Goal: Information Seeking & Learning: Learn about a topic

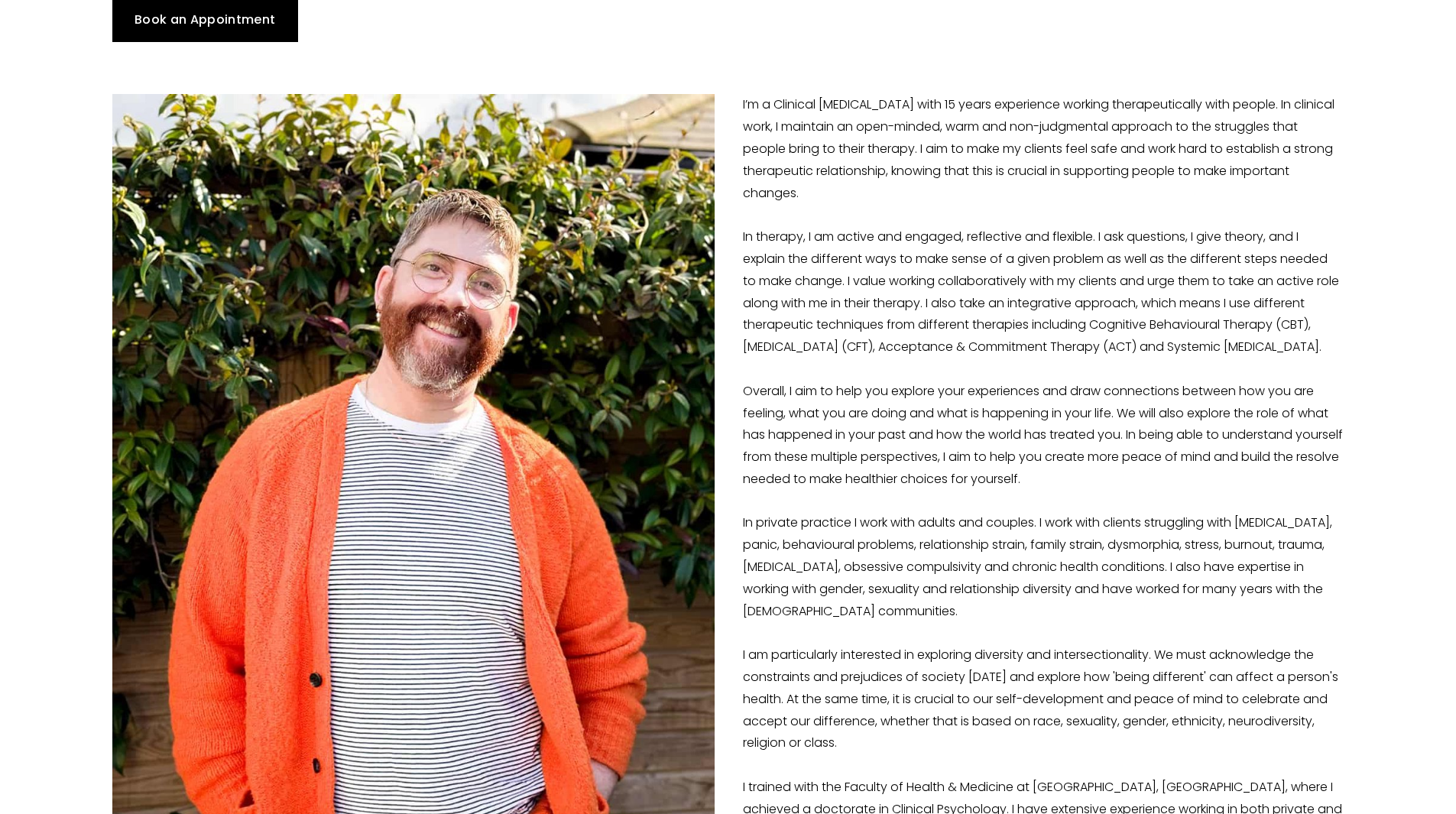
scroll to position [291, 0]
click at [877, 370] on p "I’m a Clinical [MEDICAL_DATA] with 15 years experience working therapeutically …" at bounding box center [729, 478] width 1232 height 770
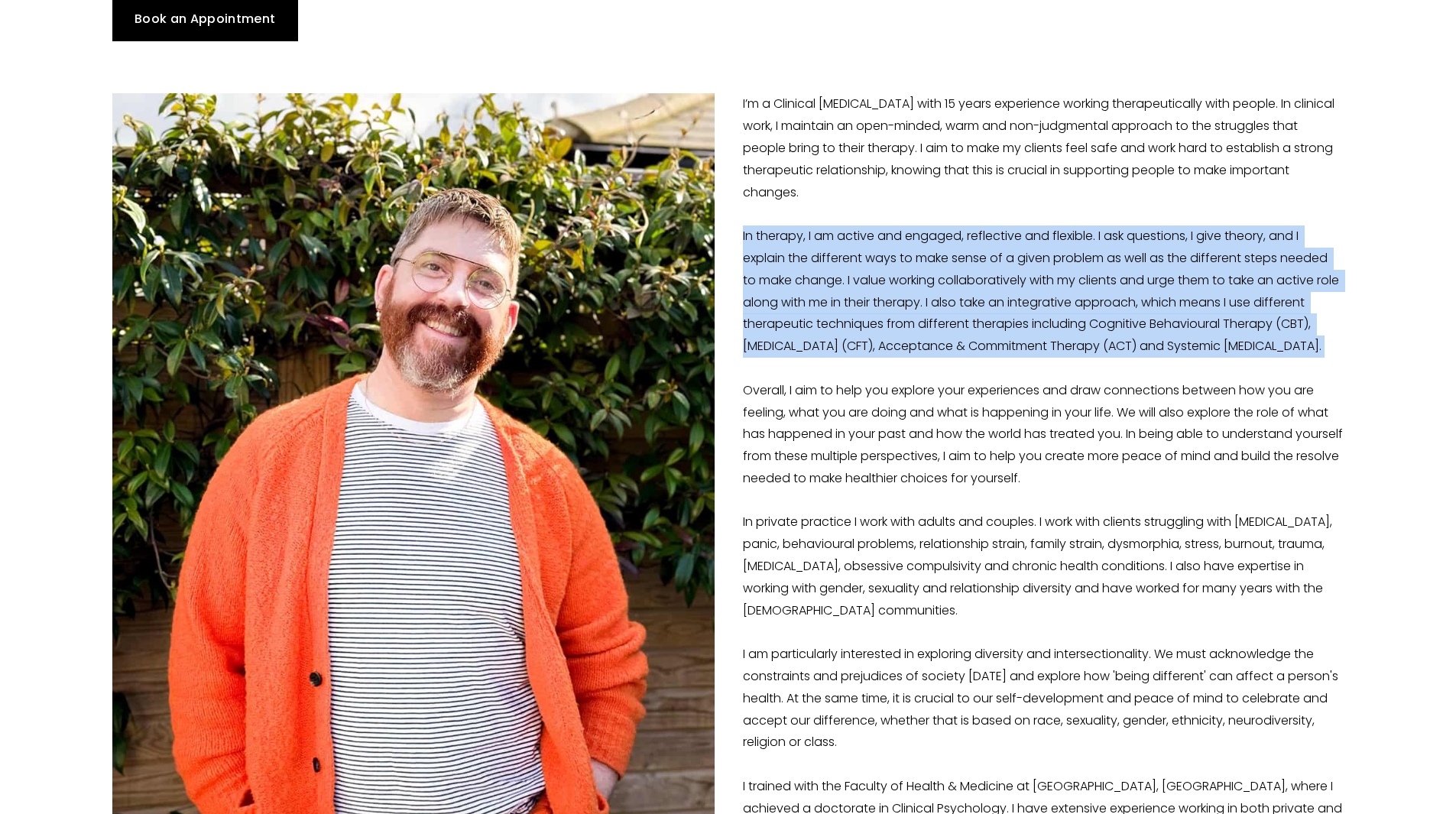
click at [877, 370] on p "I’m a Clinical [MEDICAL_DATA] with 15 years experience working therapeutically …" at bounding box center [729, 478] width 1232 height 770
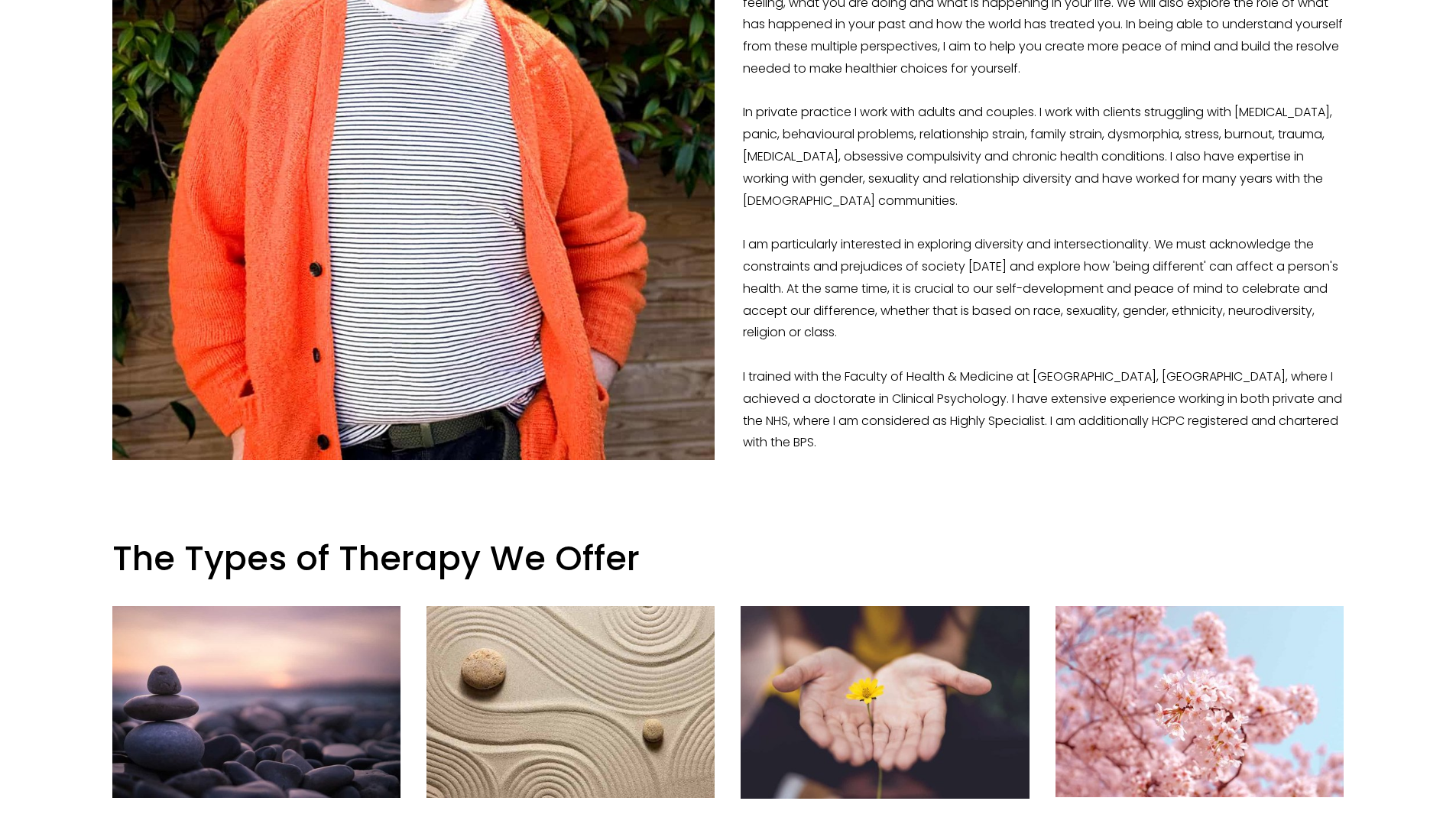
scroll to position [699, 0]
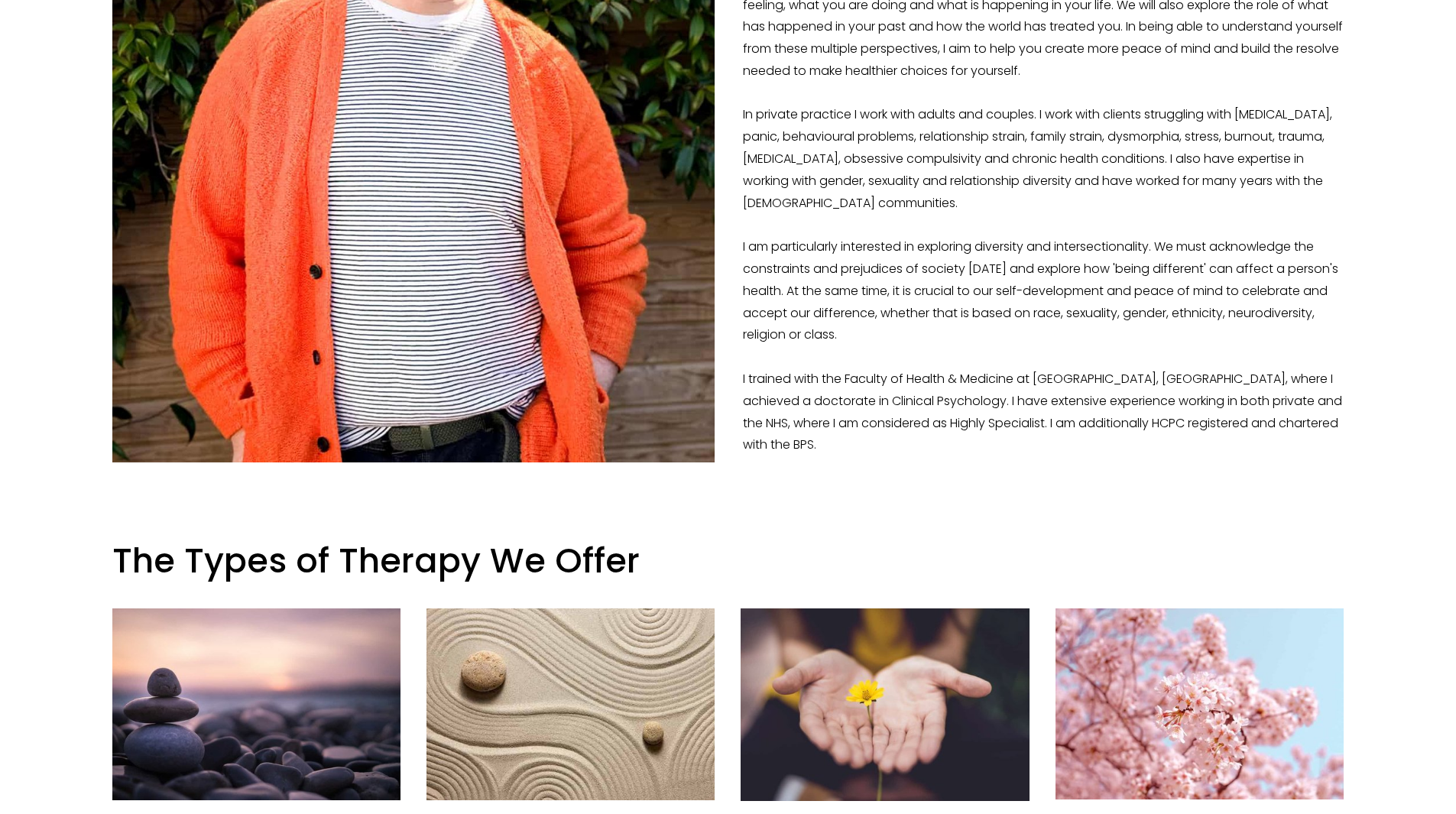
click at [835, 426] on p "I’m a Clinical [MEDICAL_DATA] with 15 years experience working therapeutically …" at bounding box center [729, 71] width 1232 height 770
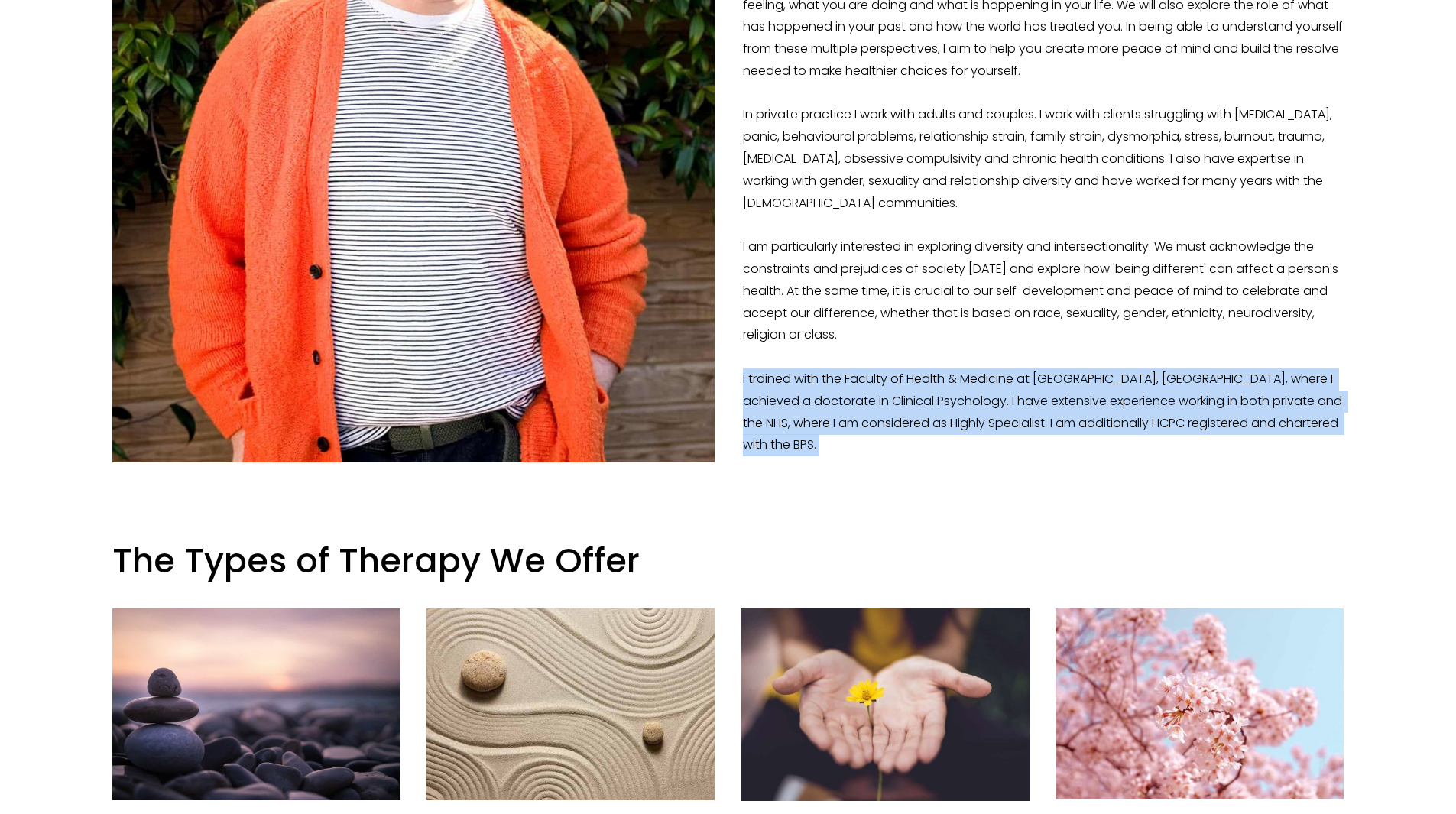
click at [835, 426] on p "I’m a Clinical [MEDICAL_DATA] with 15 years experience working therapeutically …" at bounding box center [729, 71] width 1232 height 770
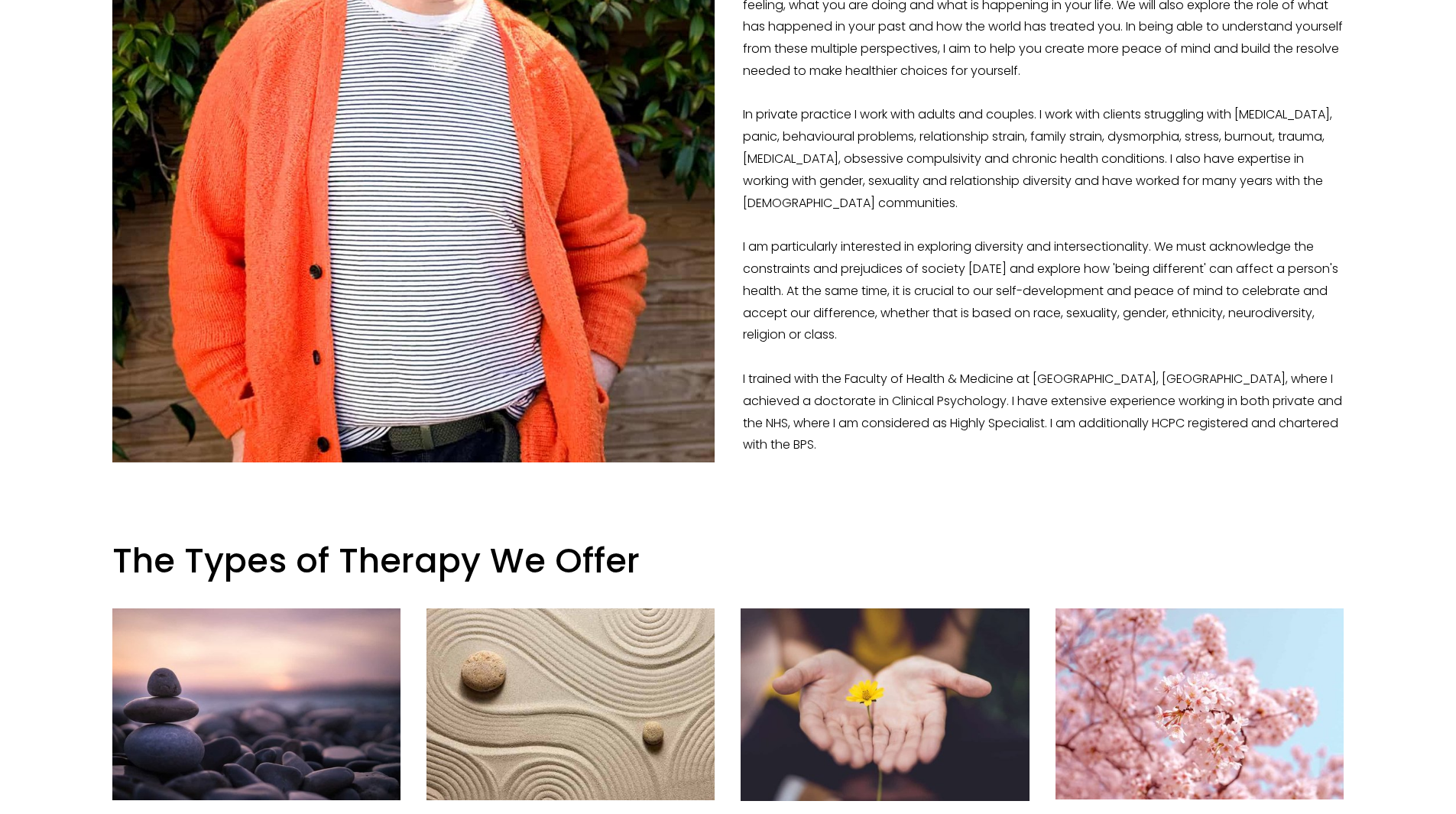
click at [925, 253] on p "I’m a Clinical [MEDICAL_DATA] with 15 years experience working therapeutically …" at bounding box center [729, 71] width 1232 height 770
click at [1020, 288] on p "I’m a Clinical [MEDICAL_DATA] with 15 years experience working therapeutically …" at bounding box center [729, 71] width 1232 height 770
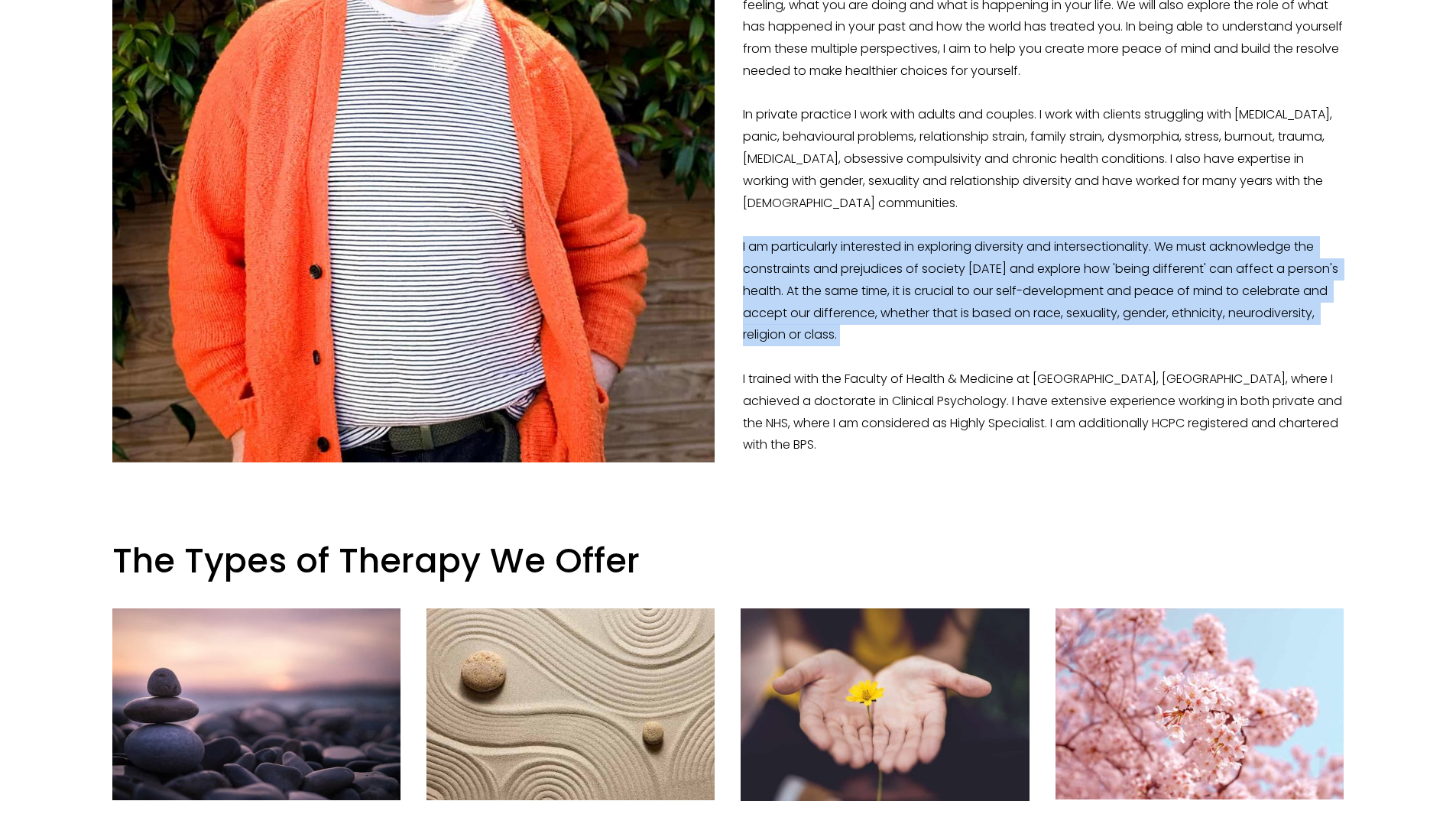
click at [1020, 288] on p "I’m a Clinical [MEDICAL_DATA] with 15 years experience working therapeutically …" at bounding box center [729, 71] width 1232 height 770
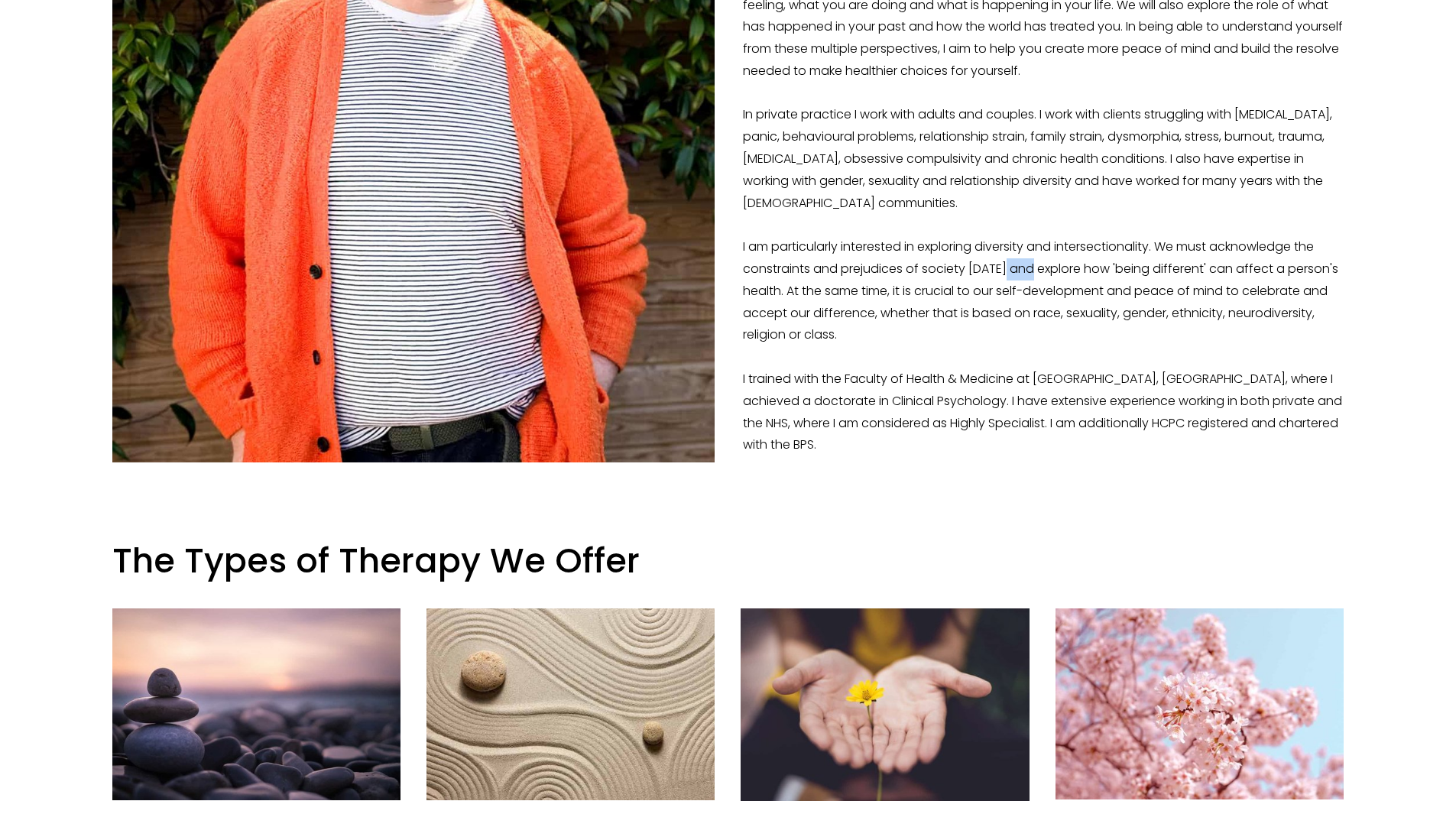
click at [1020, 288] on p "I’m a Clinical [MEDICAL_DATA] with 15 years experience working therapeutically …" at bounding box center [729, 71] width 1232 height 770
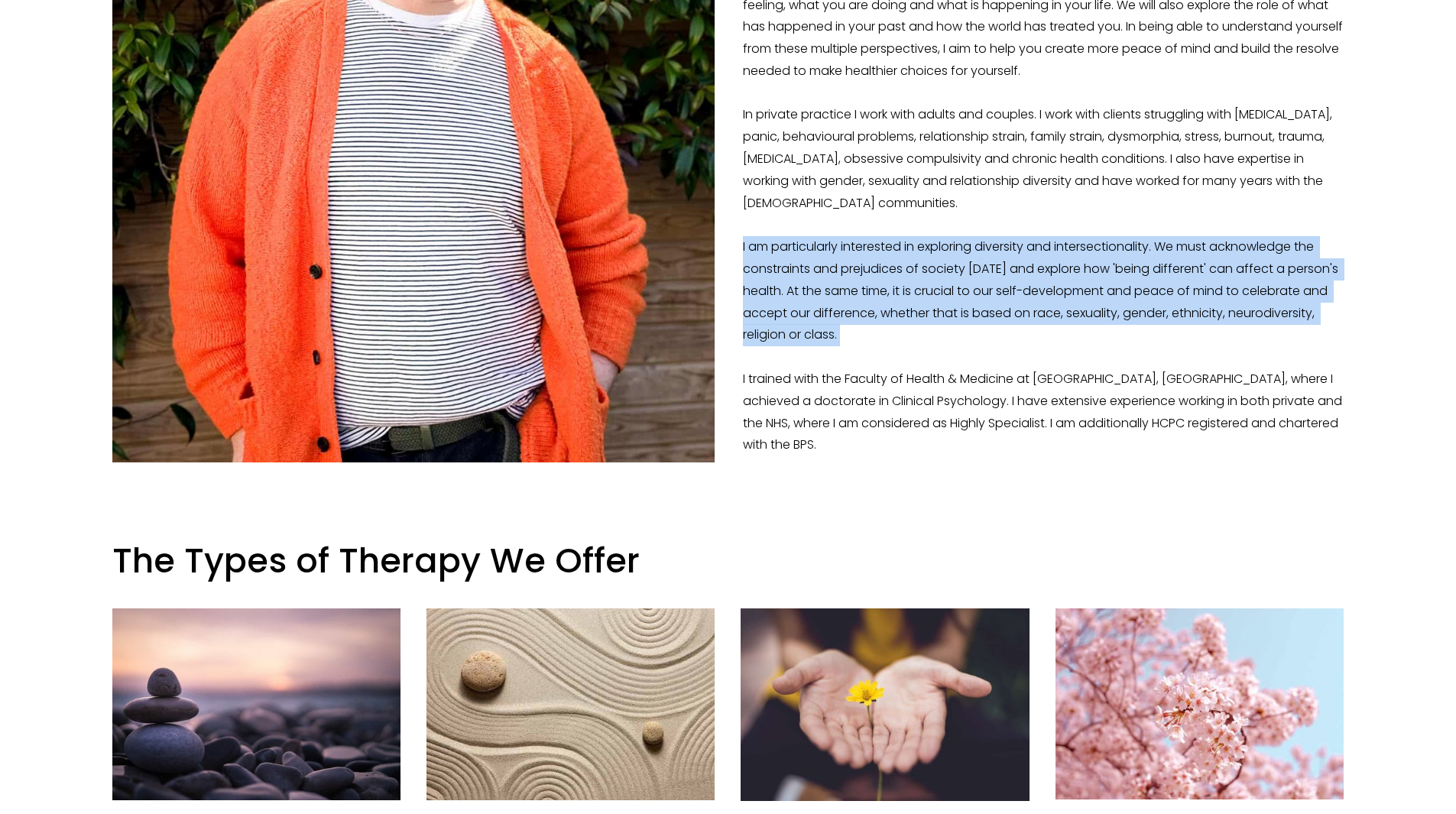
click at [1020, 288] on p "I’m a Clinical [MEDICAL_DATA] with 15 years experience working therapeutically …" at bounding box center [729, 71] width 1232 height 770
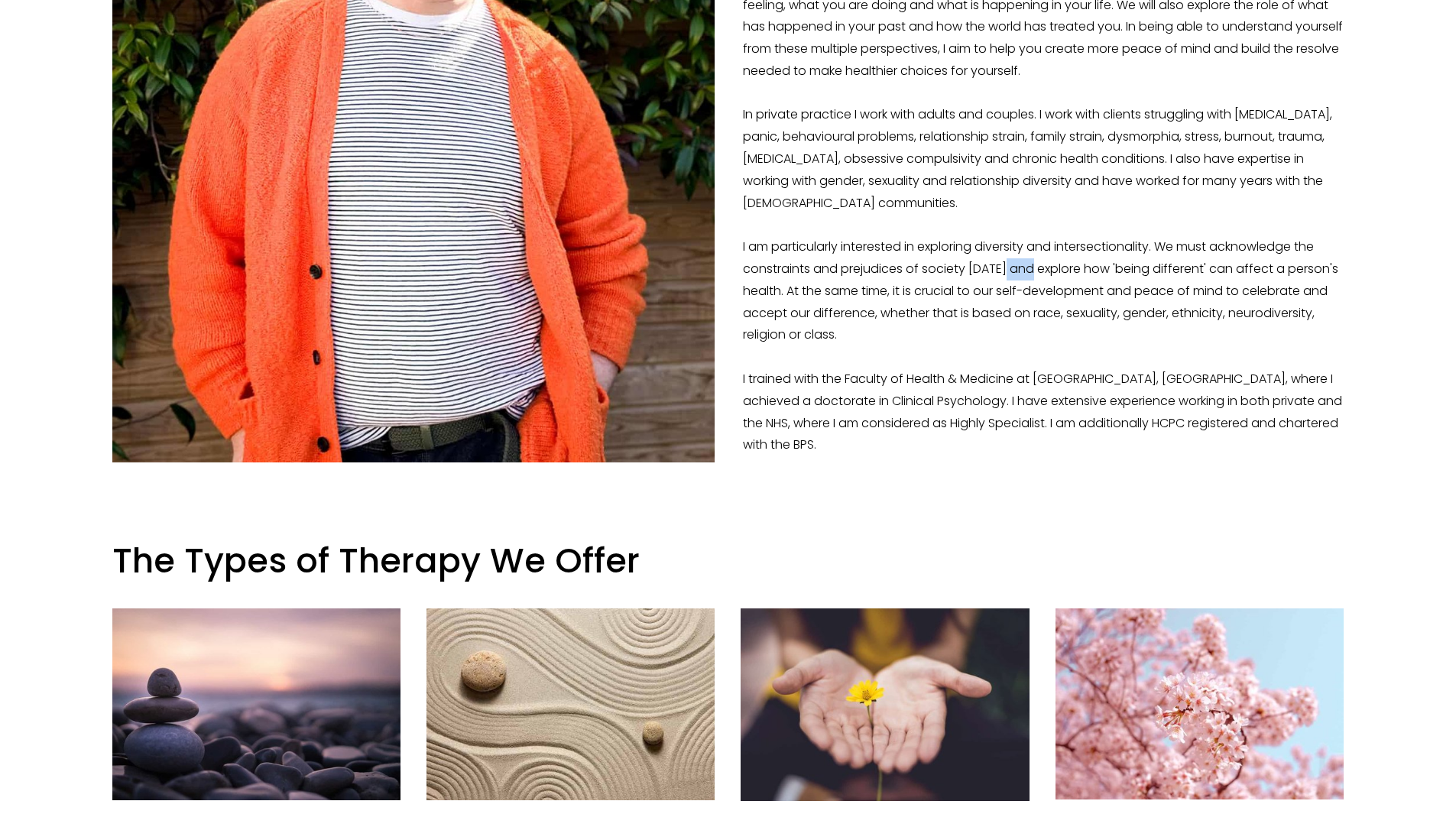
click at [1020, 288] on p "I’m a Clinical [MEDICAL_DATA] with 15 years experience working therapeutically …" at bounding box center [729, 71] width 1232 height 770
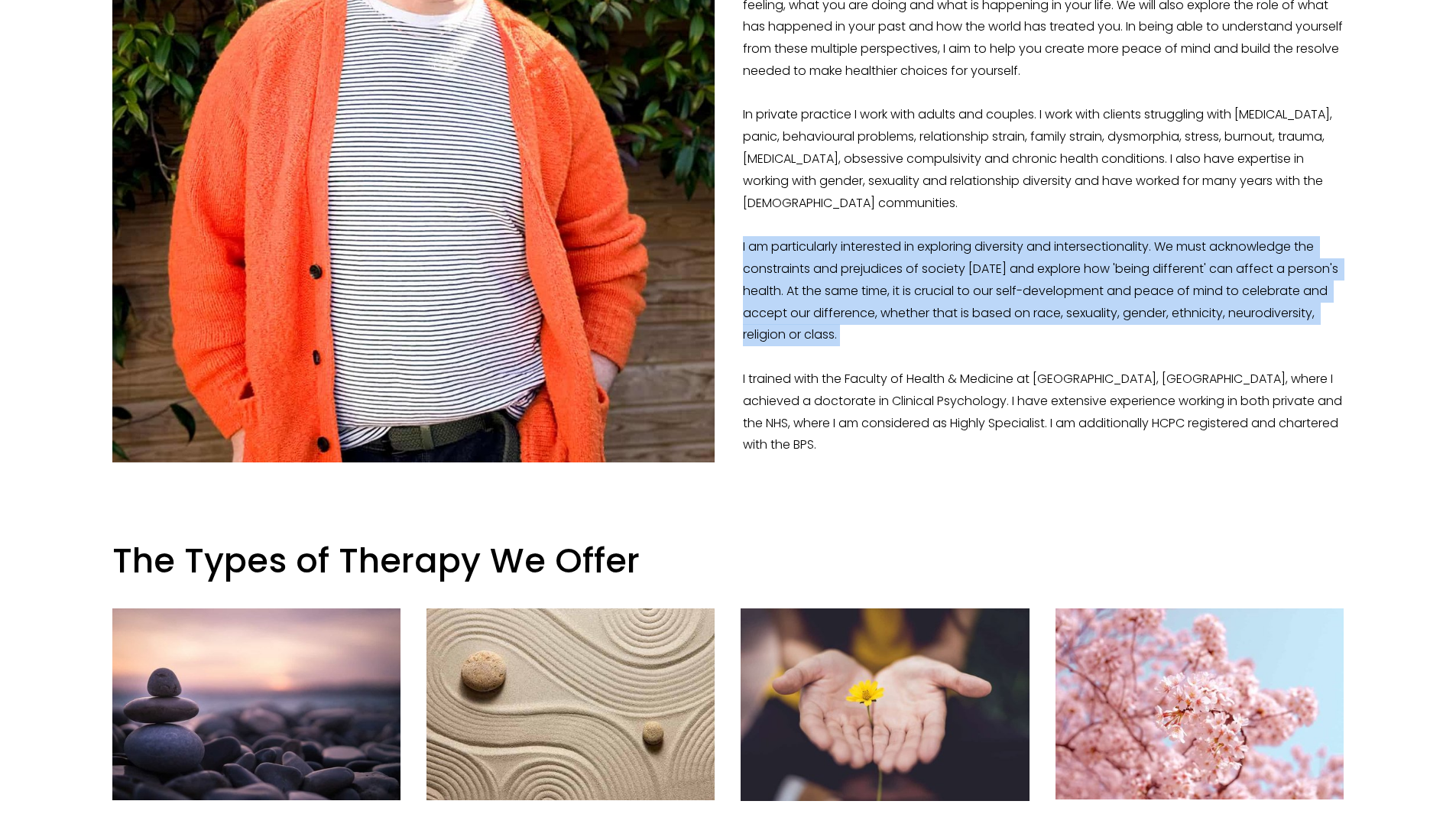
click at [1020, 288] on p "I’m a Clinical [MEDICAL_DATA] with 15 years experience working therapeutically …" at bounding box center [729, 71] width 1232 height 770
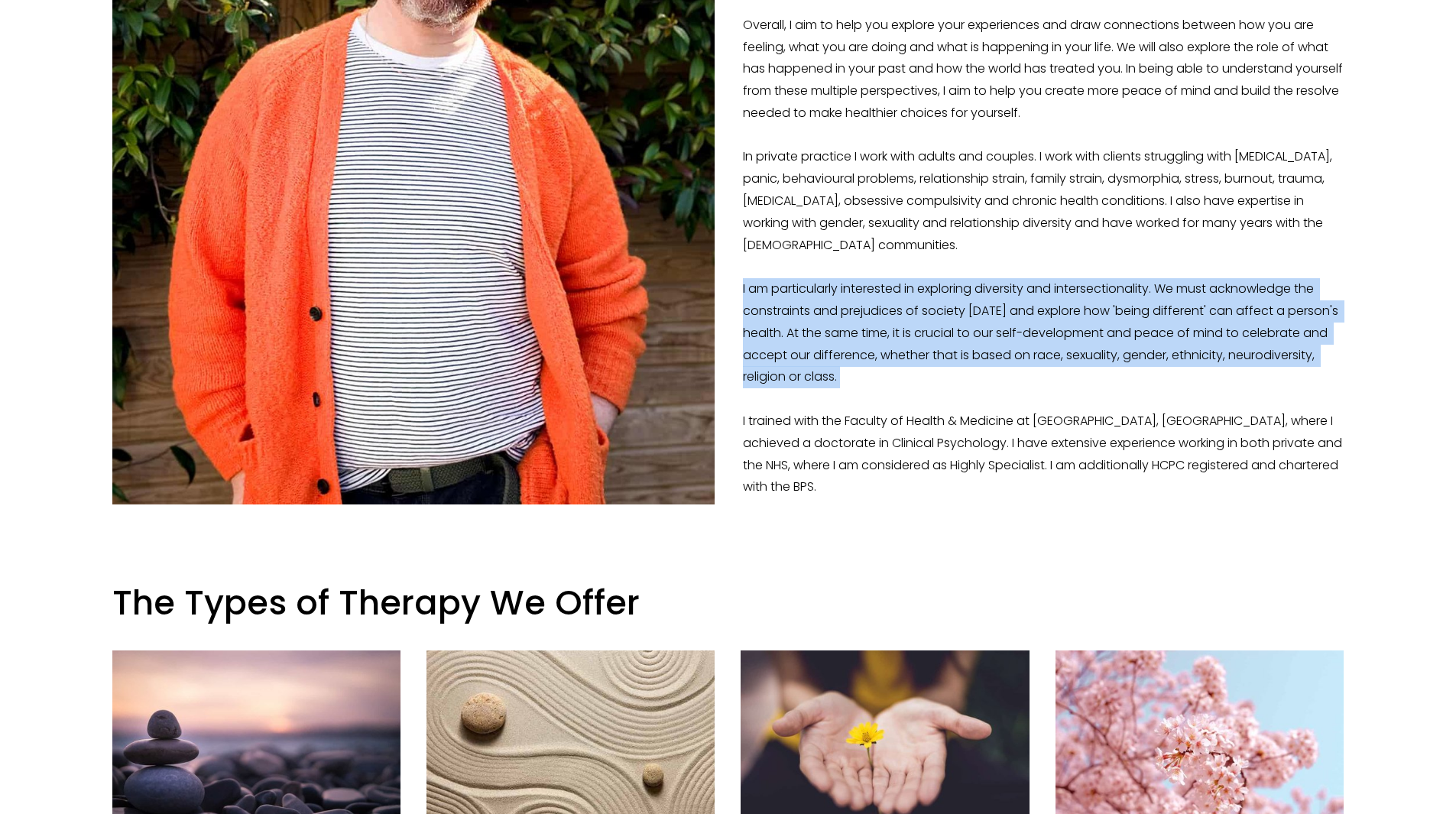
scroll to position [655, 0]
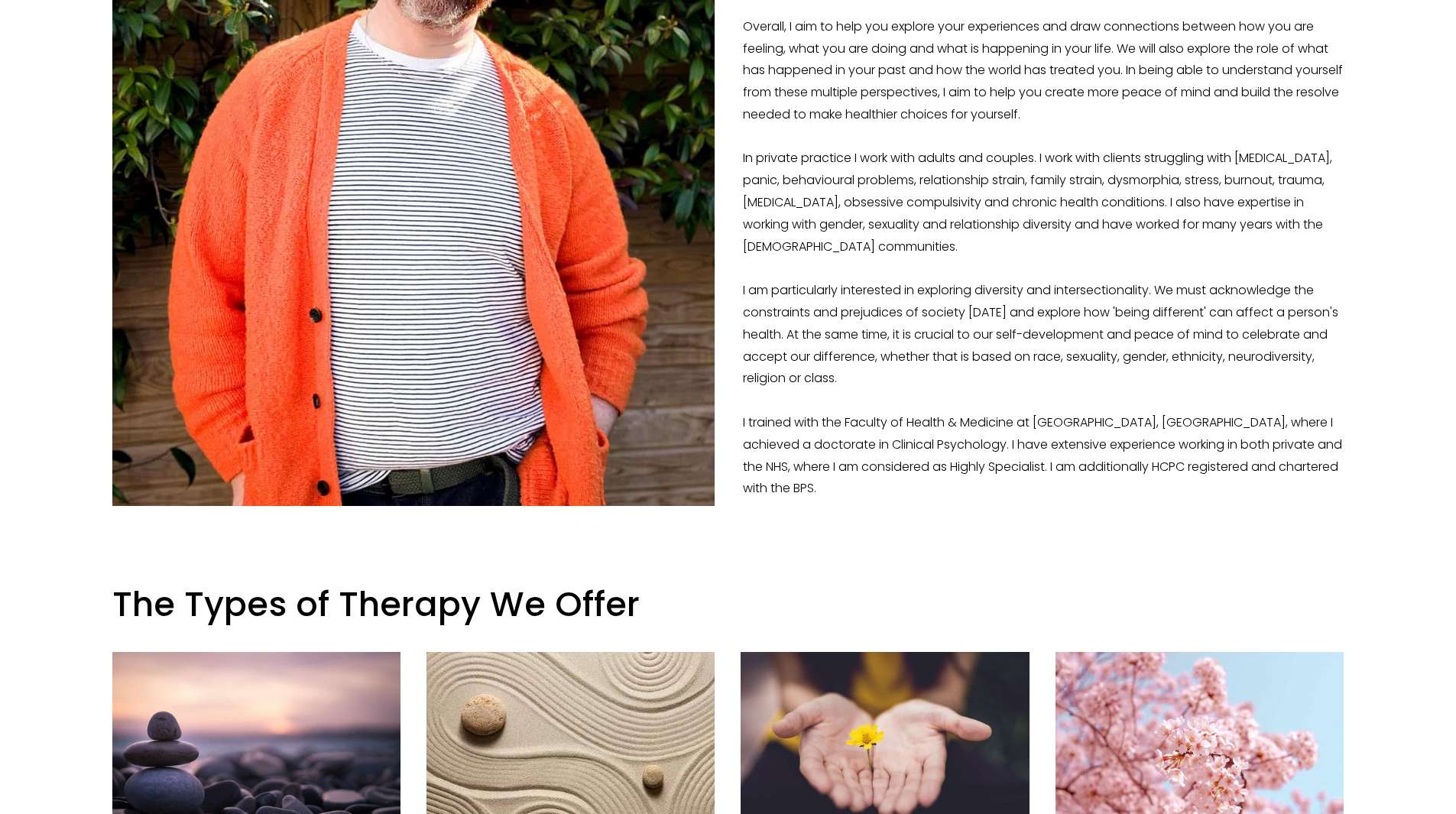
click at [996, 204] on p "I’m a Clinical [MEDICAL_DATA] with 15 years experience working therapeutically …" at bounding box center [729, 114] width 1232 height 770
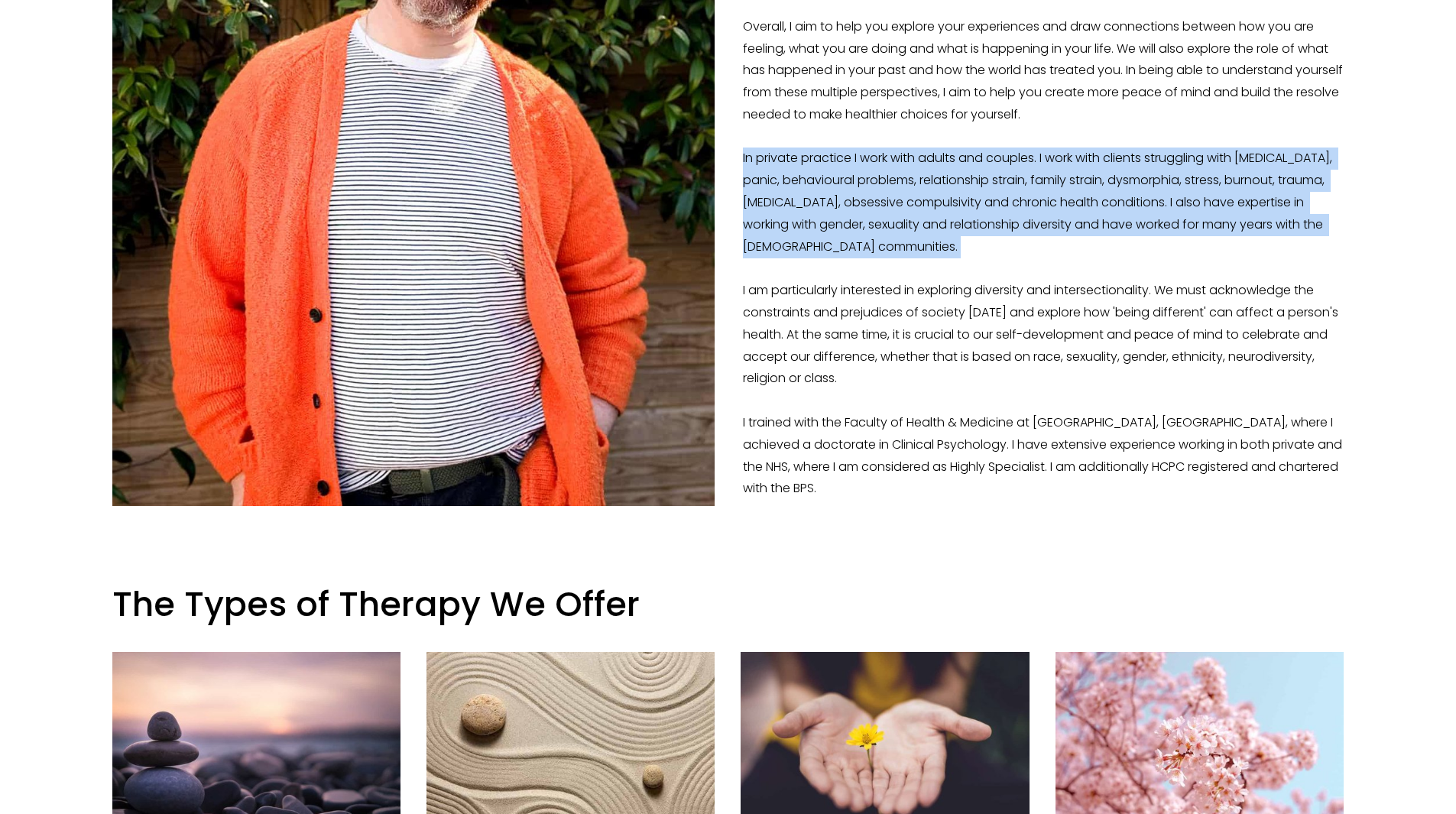
click at [996, 204] on p "I’m a Clinical [MEDICAL_DATA] with 15 years experience working therapeutically …" at bounding box center [729, 114] width 1232 height 770
